Goal: Task Accomplishment & Management: Use online tool/utility

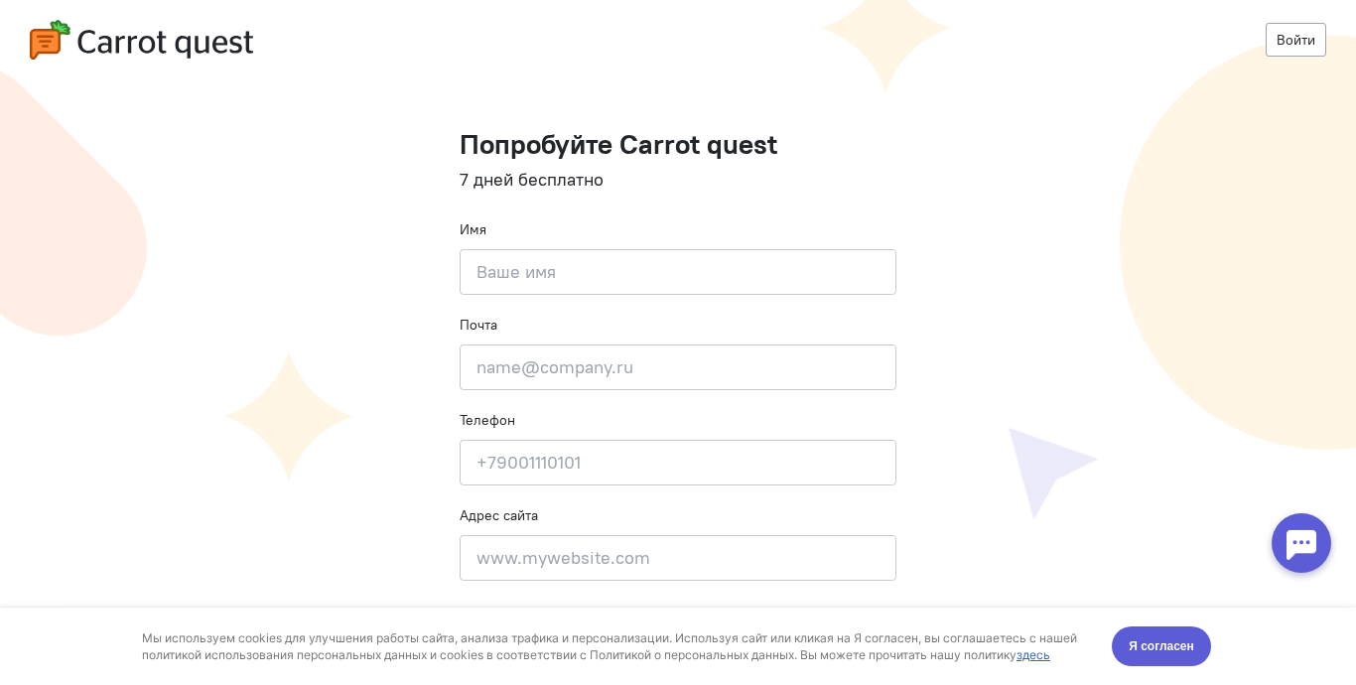
click at [1310, 534] on div at bounding box center [1302, 543] width 60 height 60
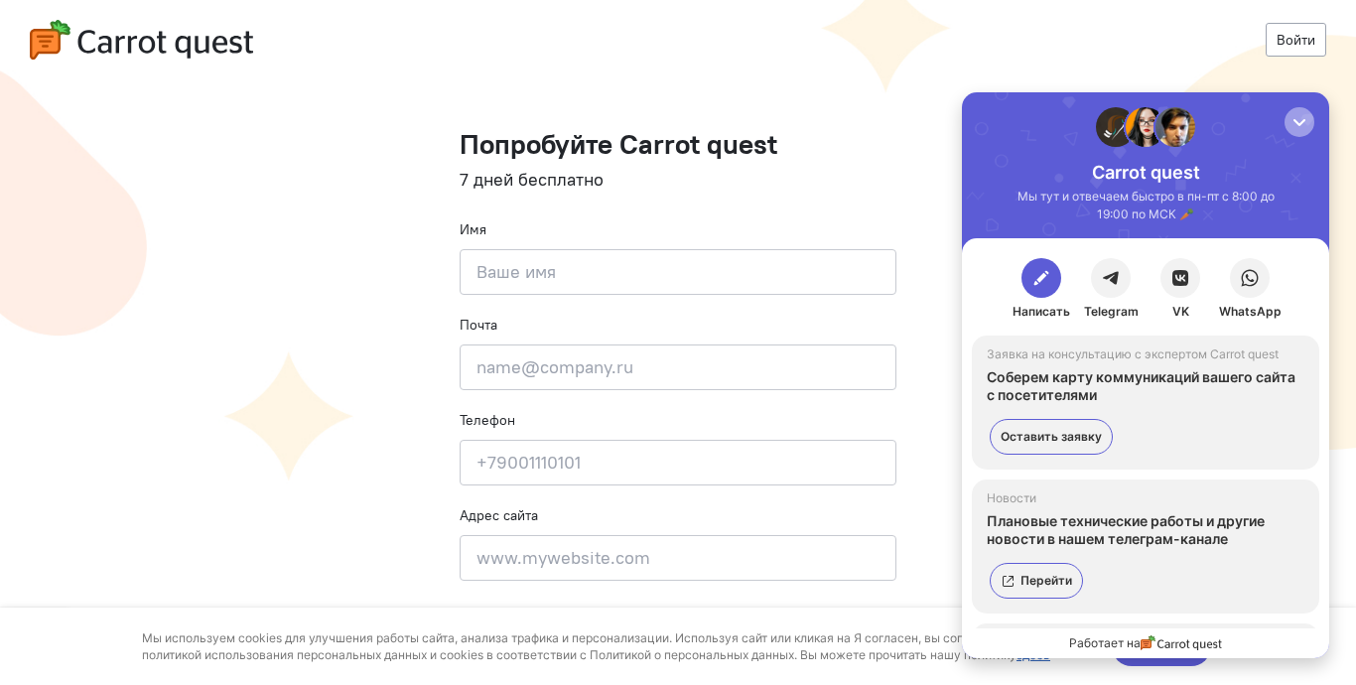
click at [1291, 124] on div "button" at bounding box center [1300, 122] width 20 height 20
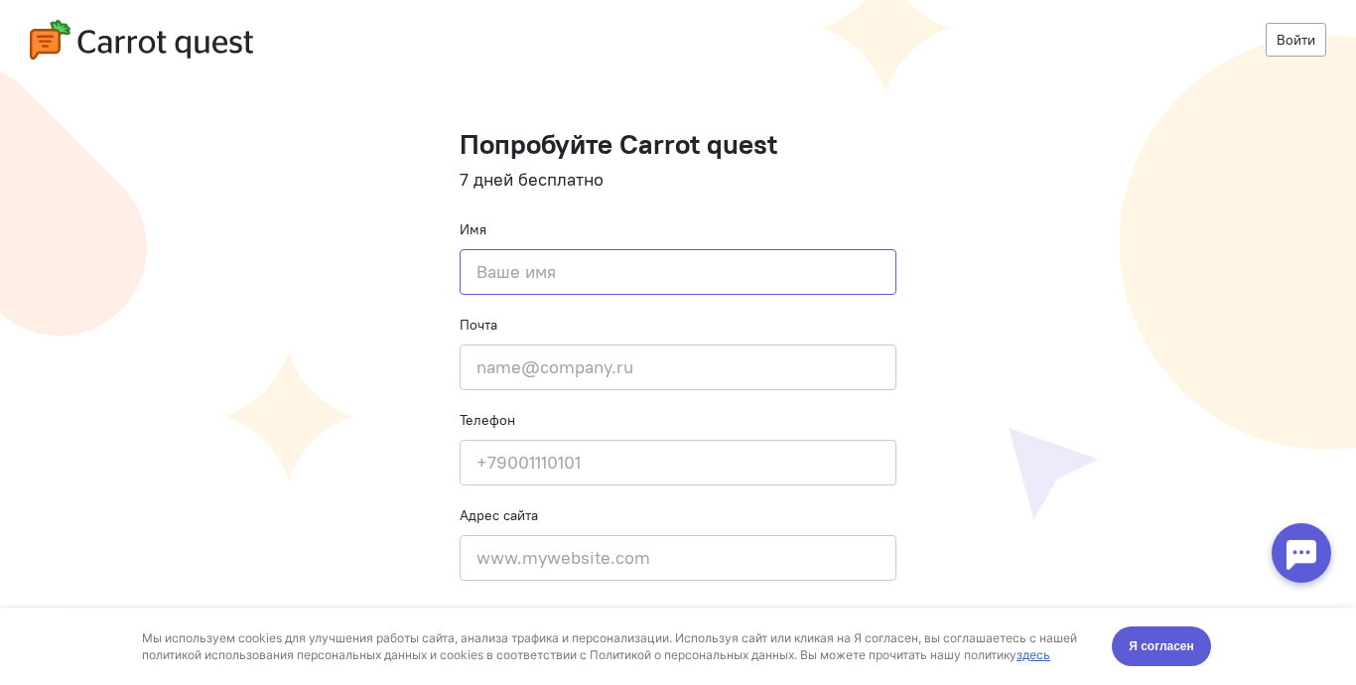
click at [608, 264] on input at bounding box center [678, 272] width 437 height 46
type input "София"
type input "korostelevasofia29@gmail.com"
type input "+79134679991"
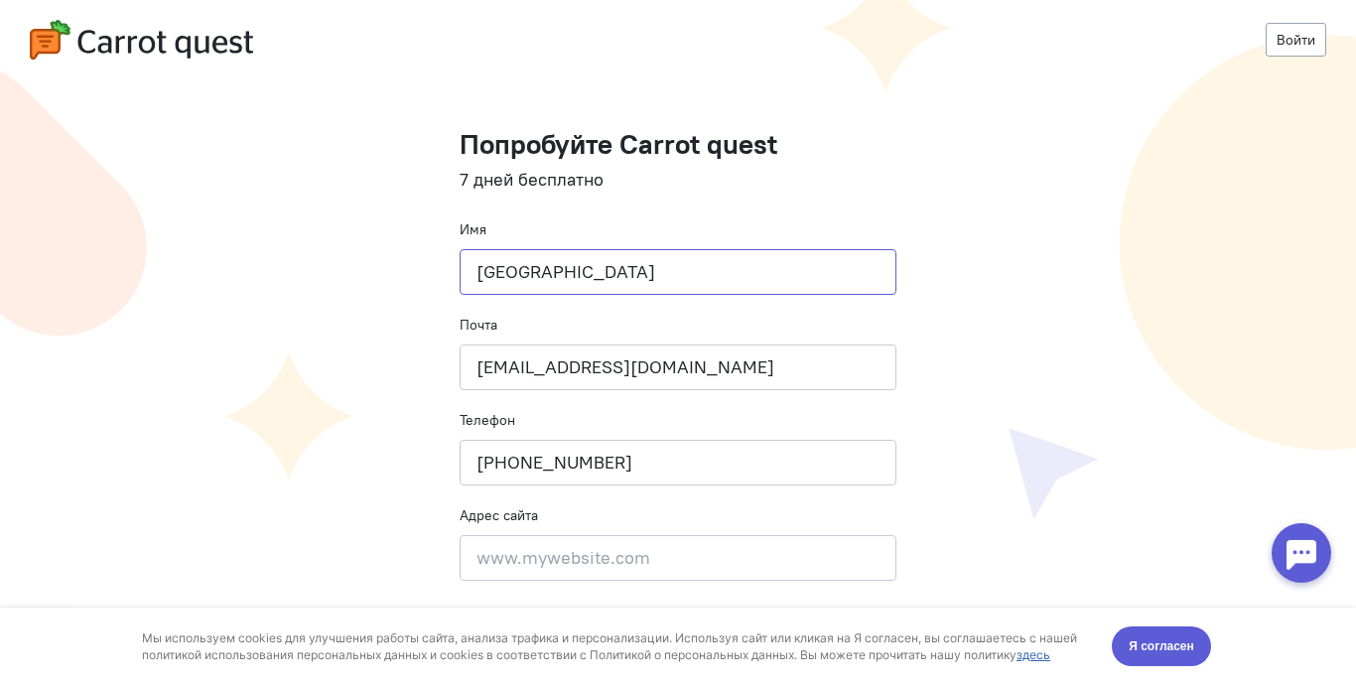
scroll to position [156, 0]
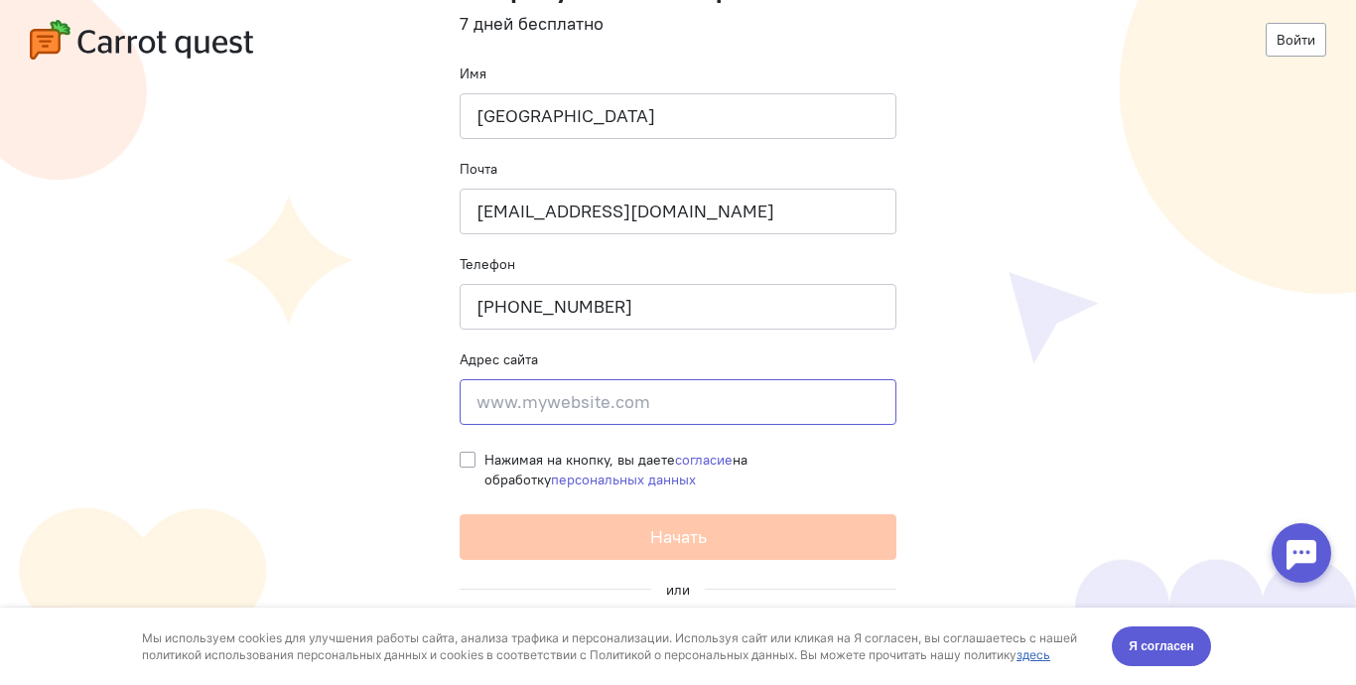
click at [639, 416] on input at bounding box center [678, 402] width 437 height 46
paste input "https://altai-bad.ru"
type input "https://altai-bad.ru"
click at [485, 459] on label "Нажимая на кнопку, вы даете согласие на обработку персональных данных" at bounding box center [691, 470] width 412 height 40
click at [460, 459] on input "Нажимая на кнопку, вы даете согласие на обработку персональных данных" at bounding box center [468, 459] width 16 height 18
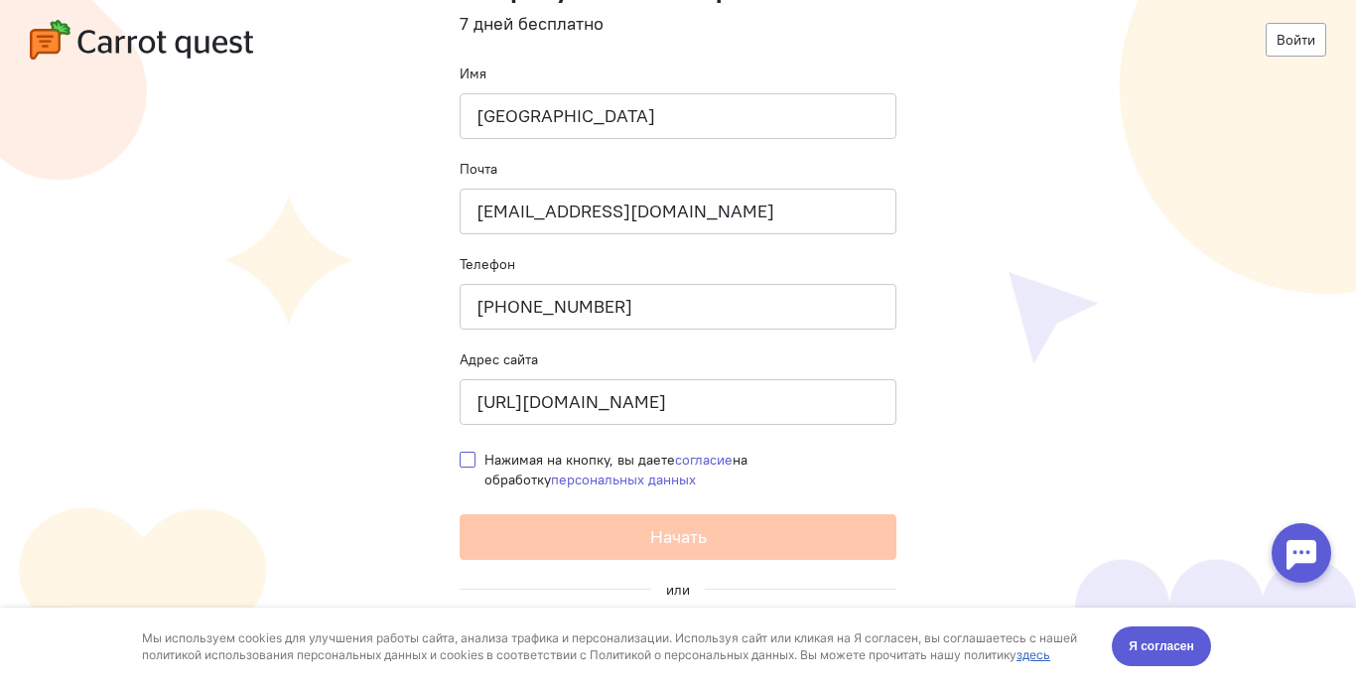
checkbox input "true"
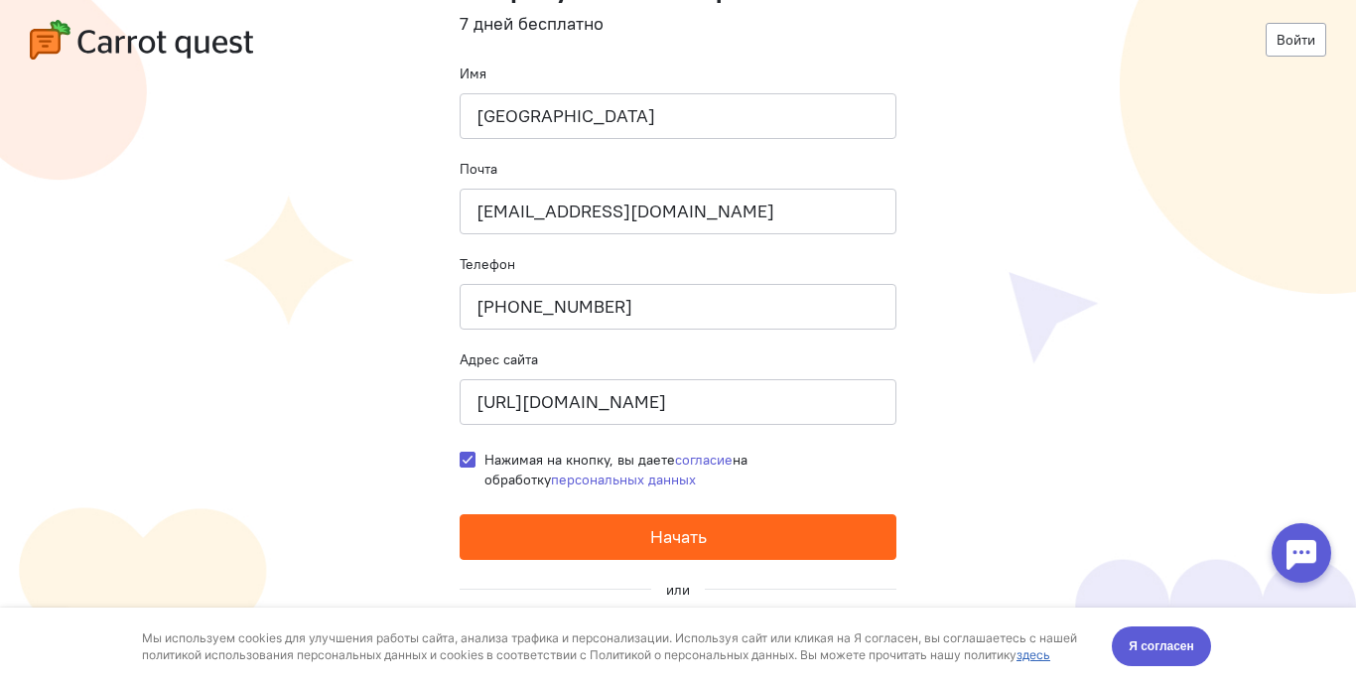
click at [587, 538] on button "Начать" at bounding box center [678, 537] width 437 height 46
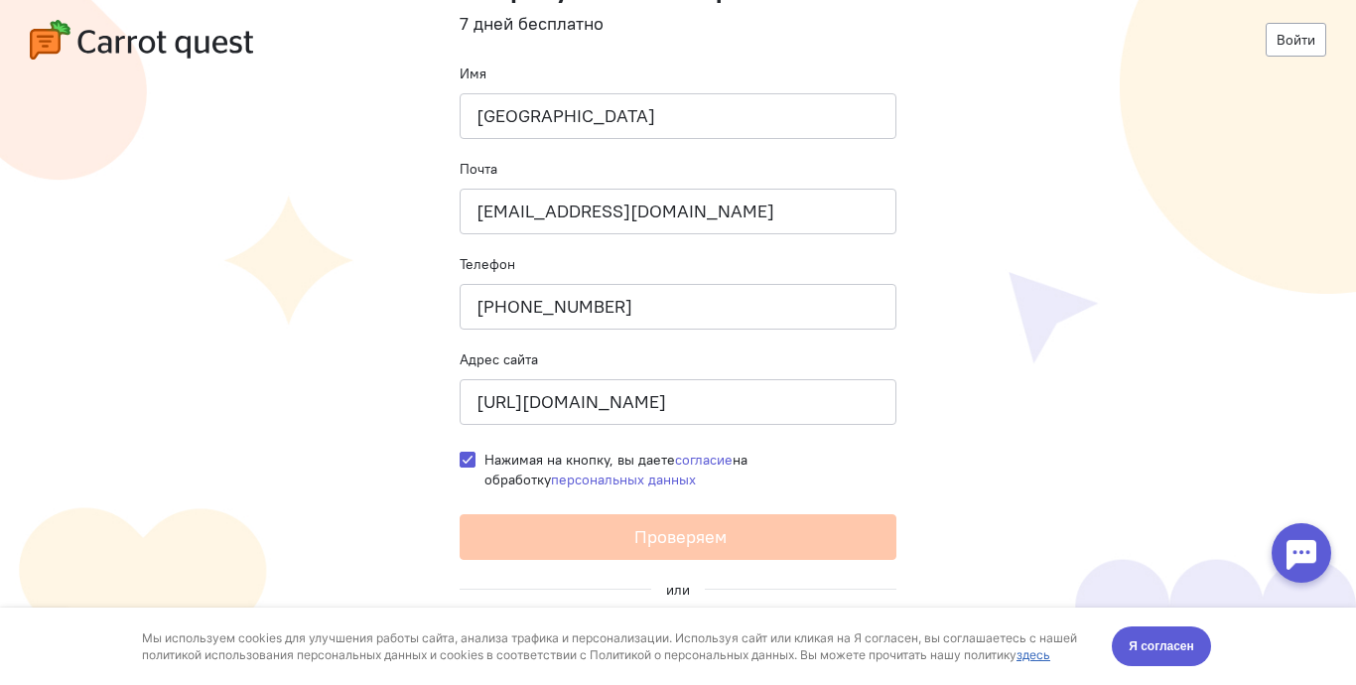
scroll to position [0, 0]
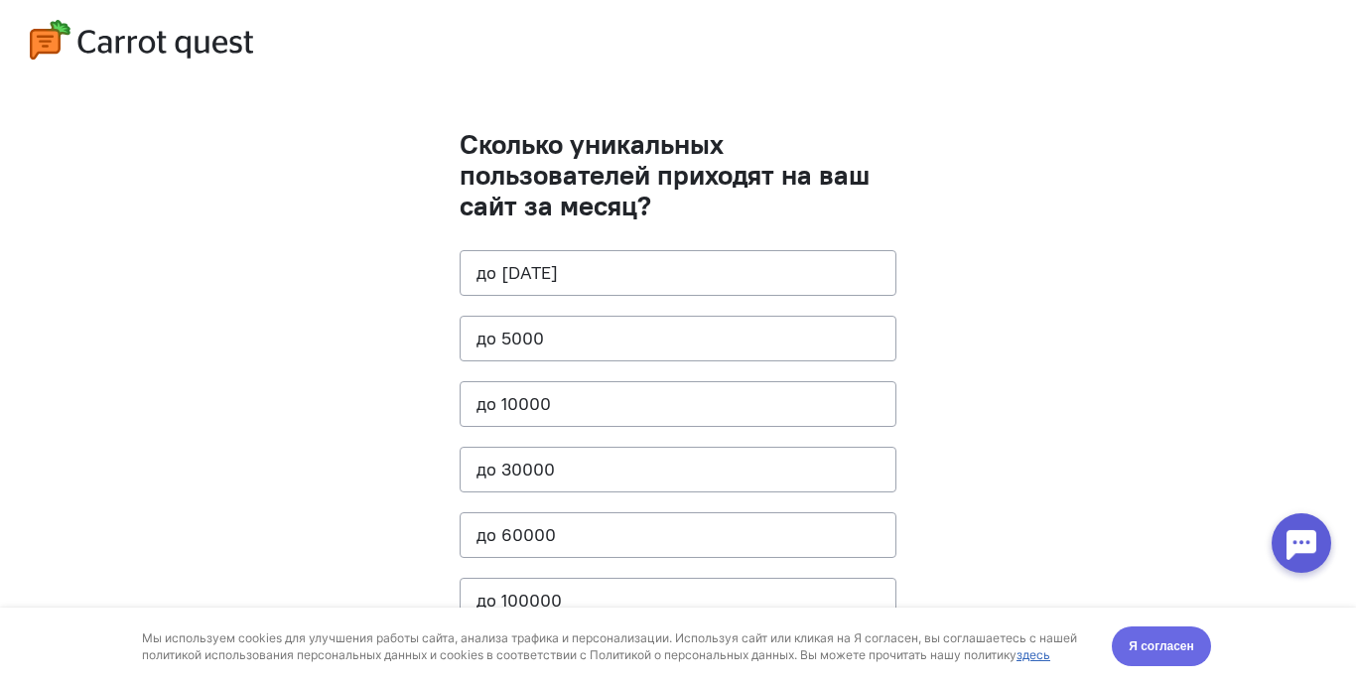
click at [1180, 655] on span "Я согласен" at bounding box center [1162, 646] width 66 height 20
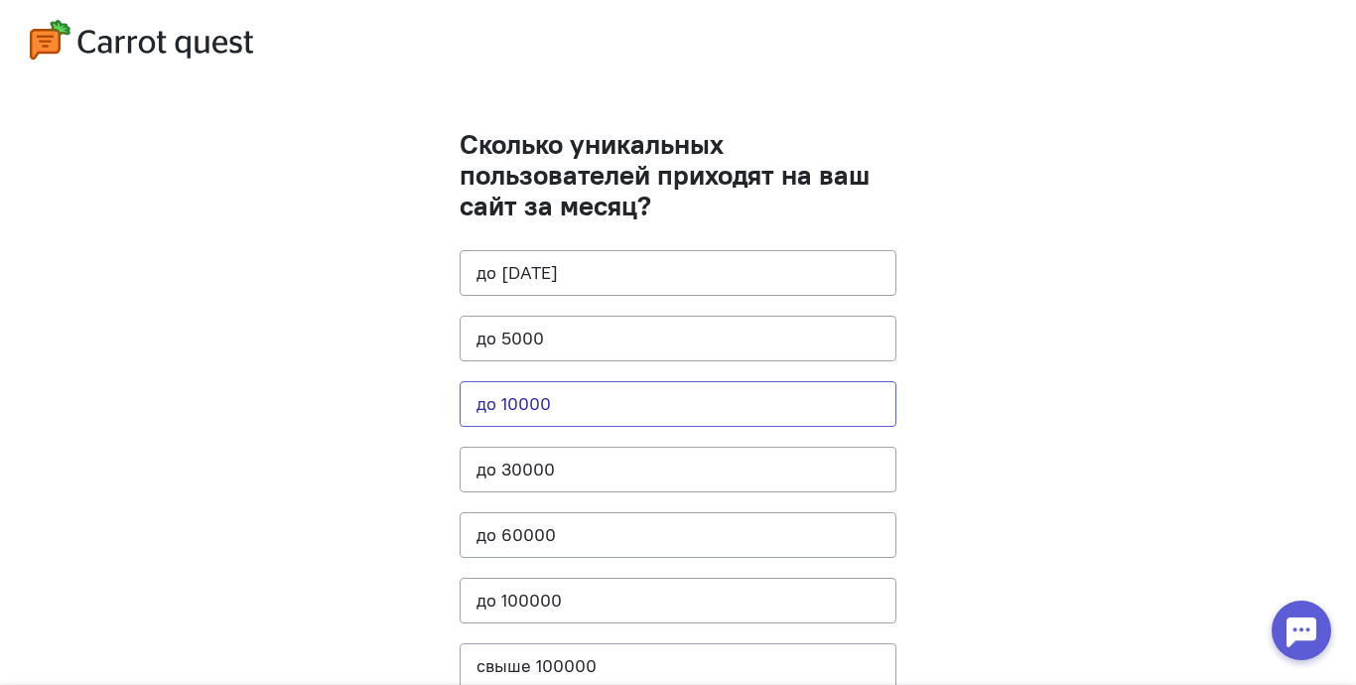
click at [566, 391] on button "до 10000" at bounding box center [678, 404] width 437 height 46
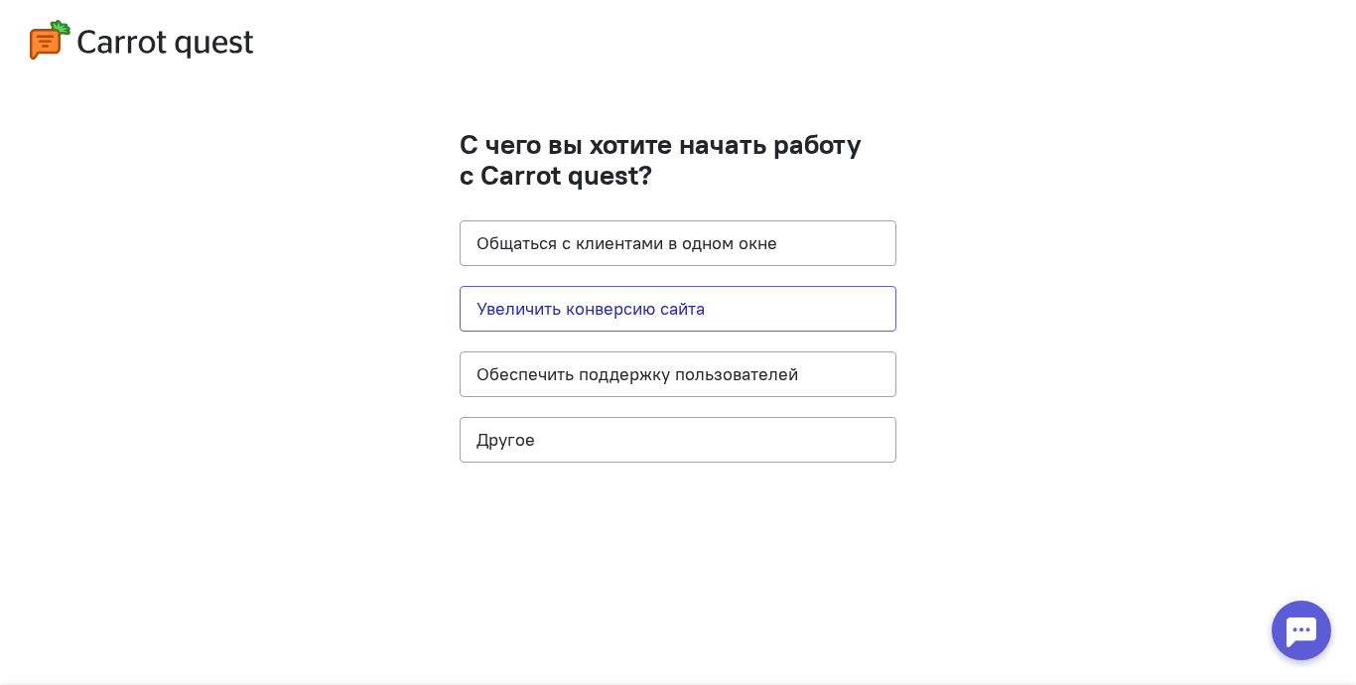
click at [779, 309] on button "Увеличить конверсию сайта" at bounding box center [678, 309] width 437 height 46
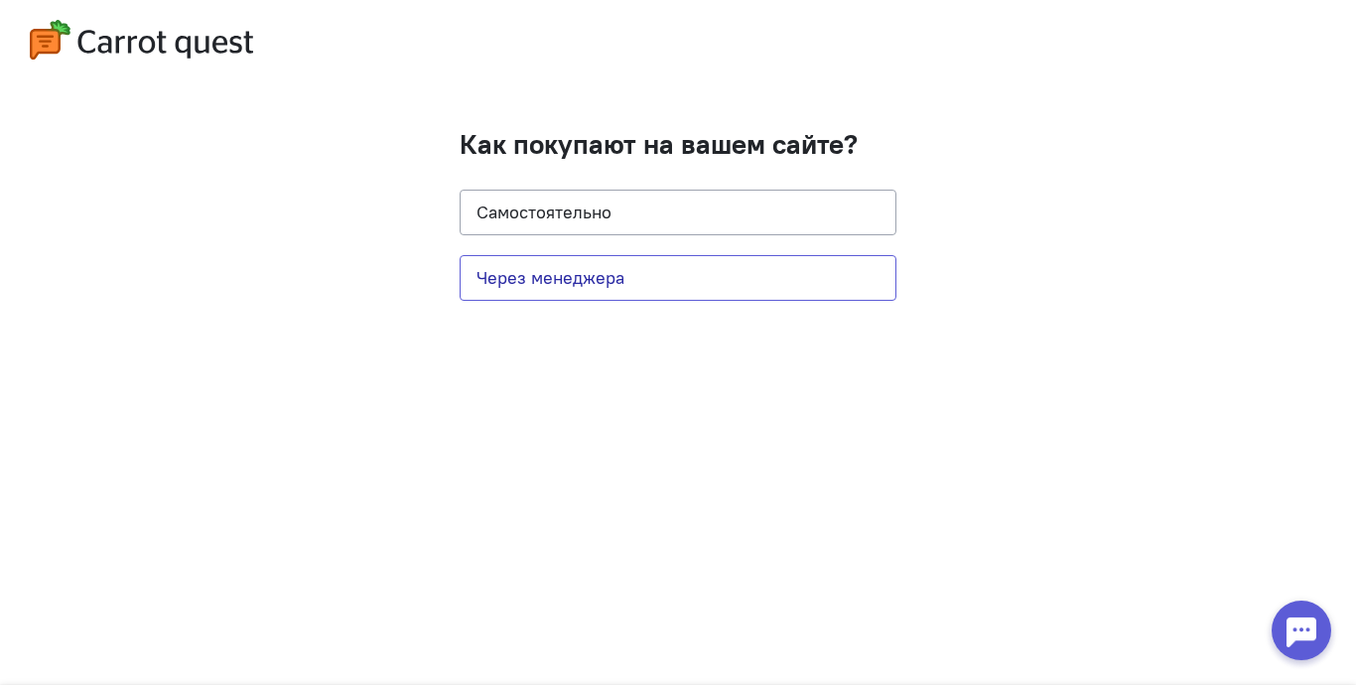
click at [666, 273] on button "Через менеджера" at bounding box center [678, 278] width 437 height 46
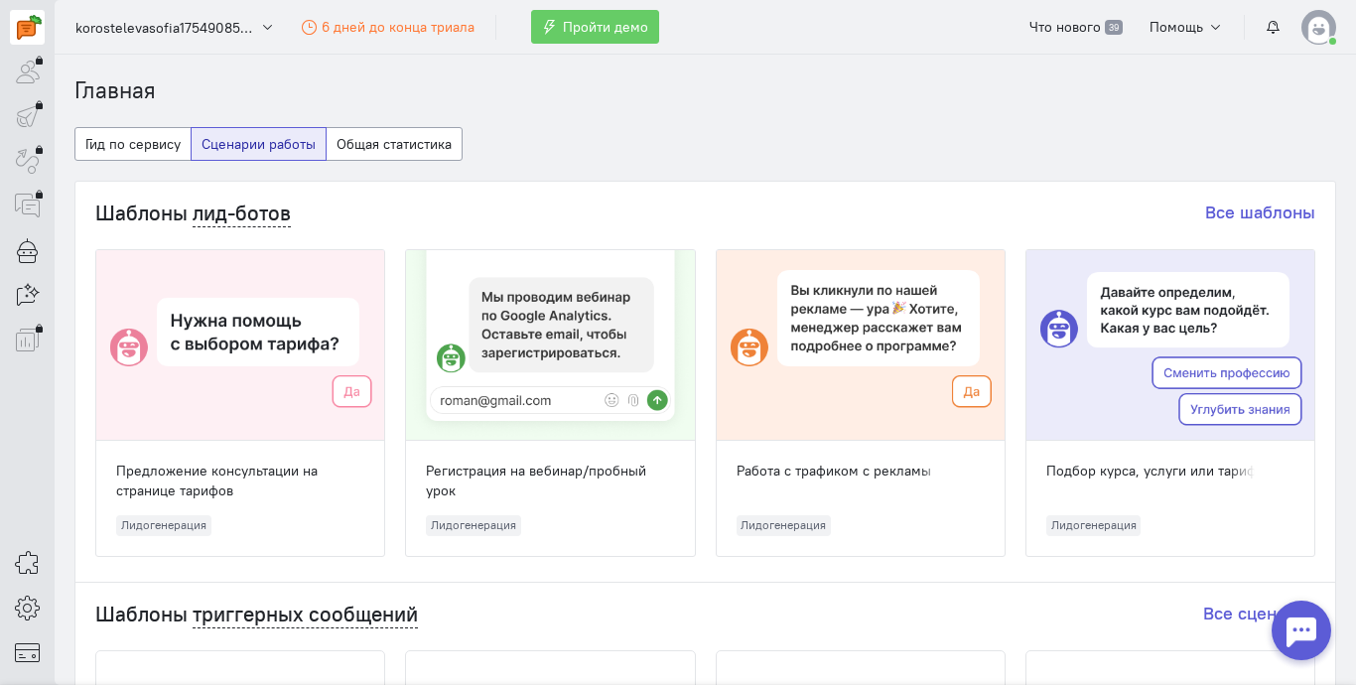
click at [258, 397] on div at bounding box center [240, 345] width 288 height 191
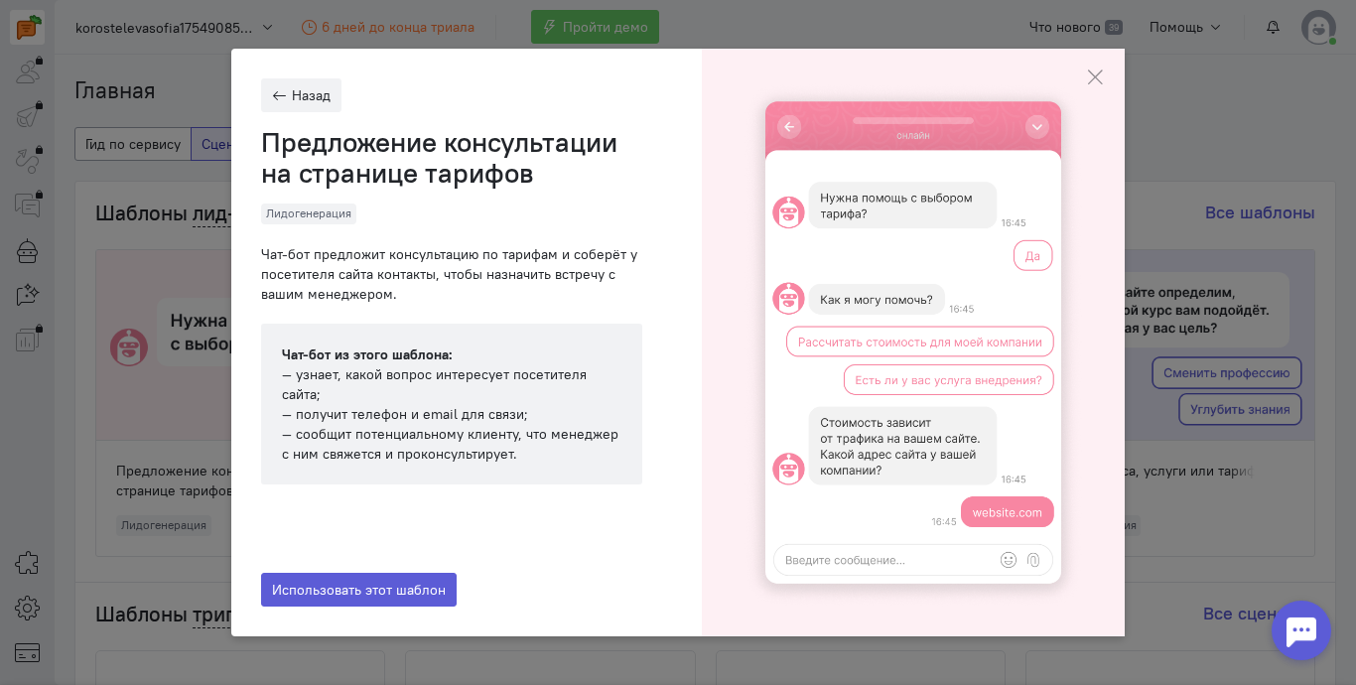
click at [347, 597] on span "Использовать этот шаблон" at bounding box center [359, 590] width 174 height 18
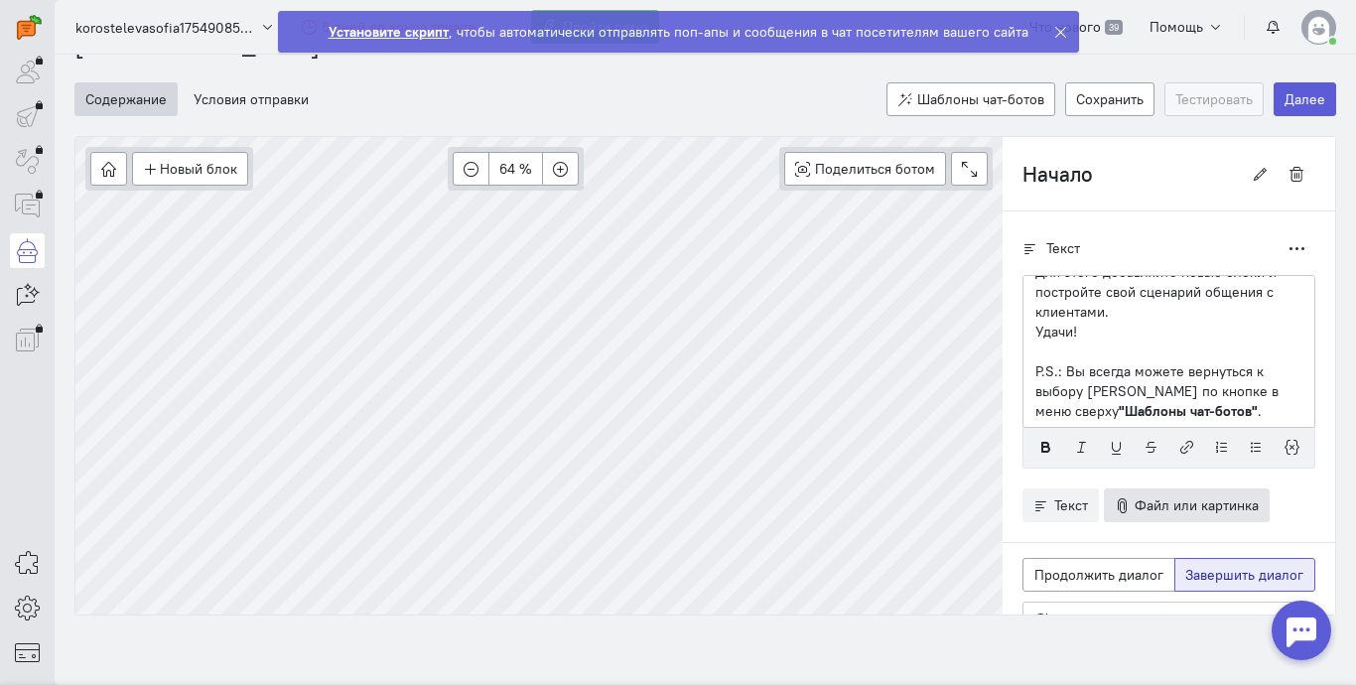
scroll to position [114, 0]
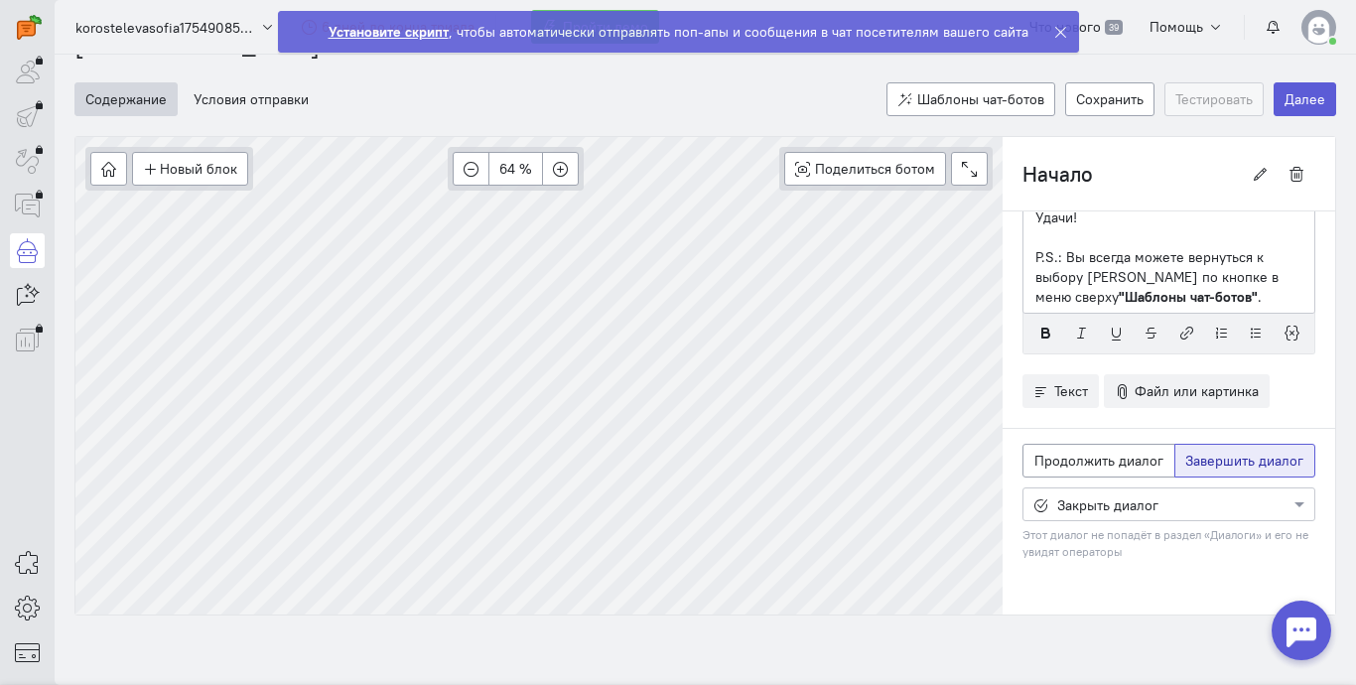
click at [1182, 509] on div at bounding box center [1169, 503] width 291 height 20
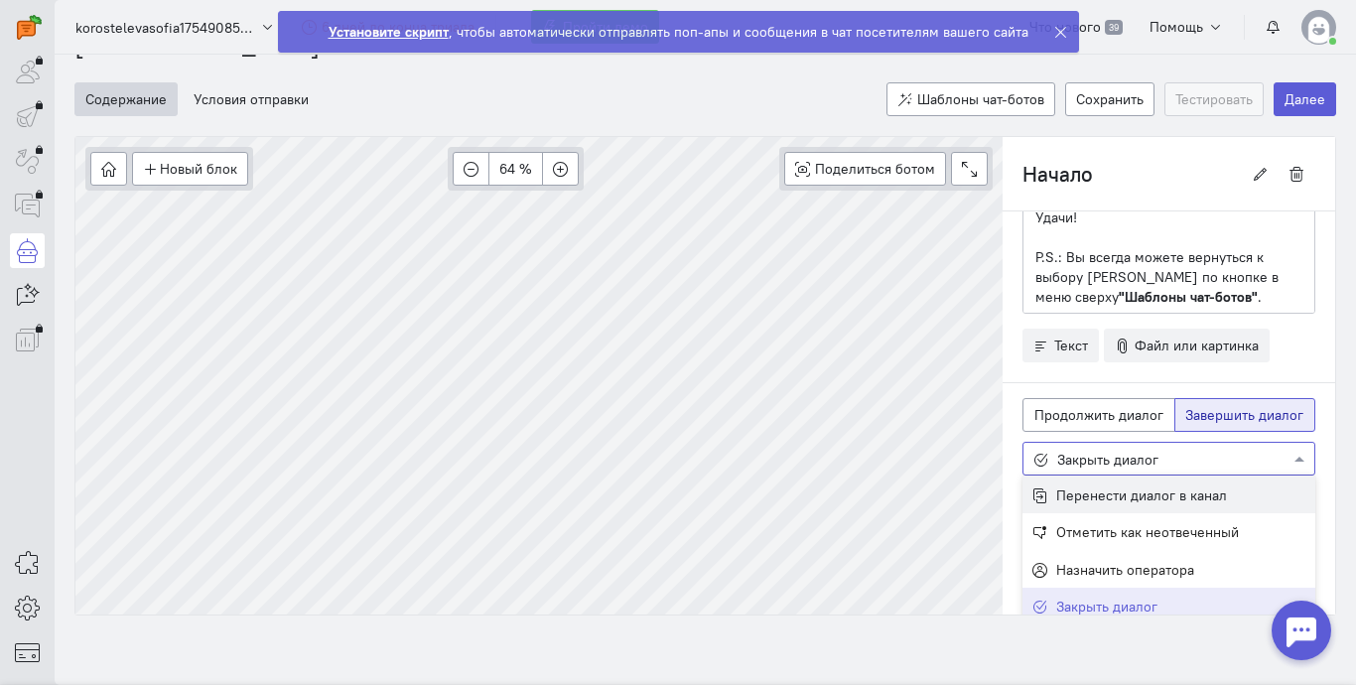
click at [1181, 501] on span "Перенести диалог в канал" at bounding box center [1141, 496] width 171 height 18
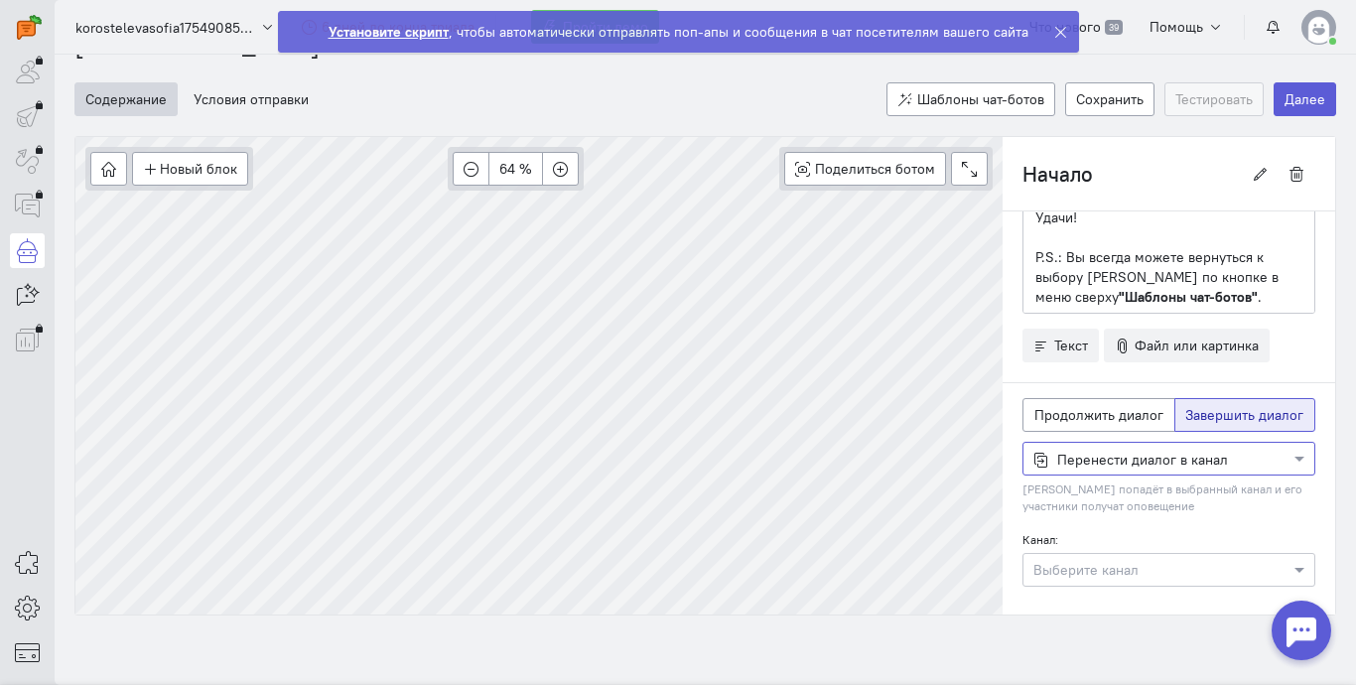
click at [1312, 639] on div at bounding box center [1302, 631] width 60 height 60
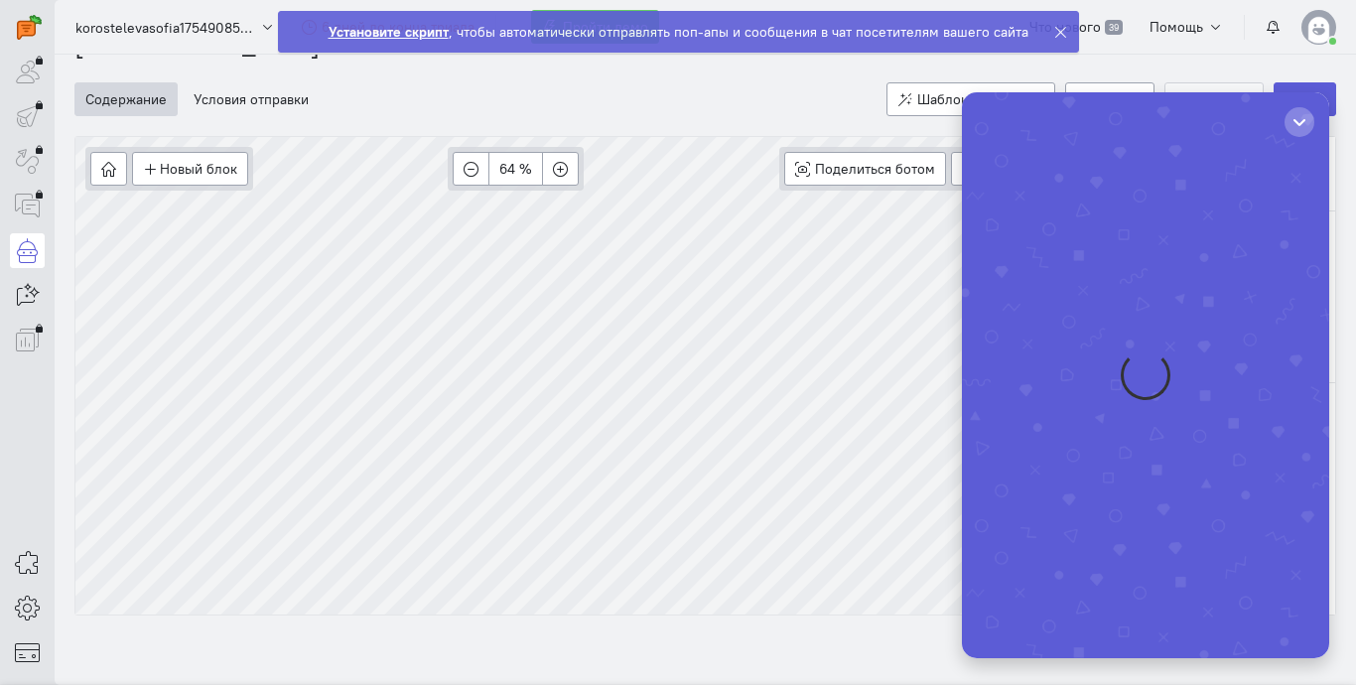
scroll to position [0, 0]
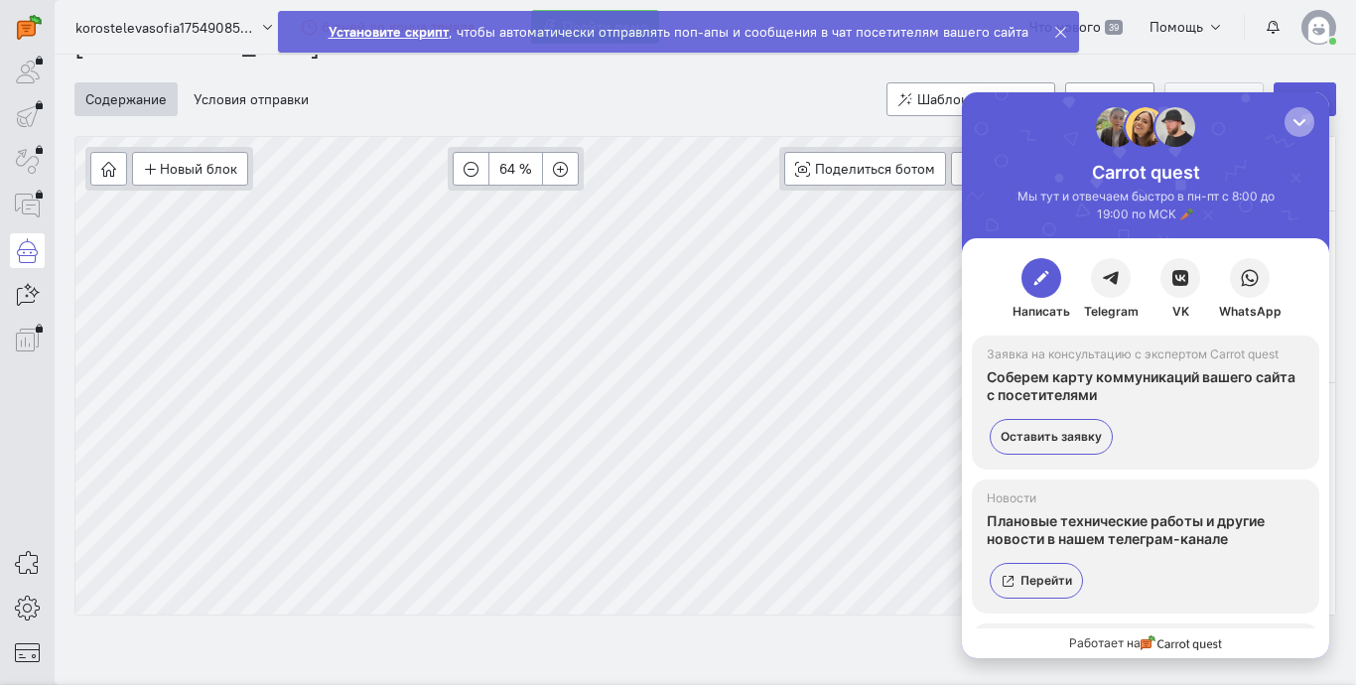
click at [1296, 122] on div "button" at bounding box center [1300, 122] width 20 height 20
